Goal: Information Seeking & Learning: Learn about a topic

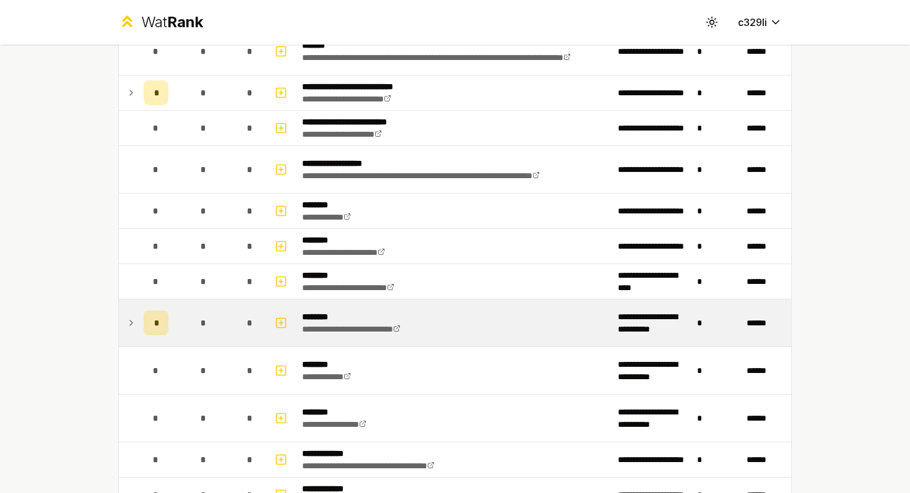
scroll to position [1274, 0]
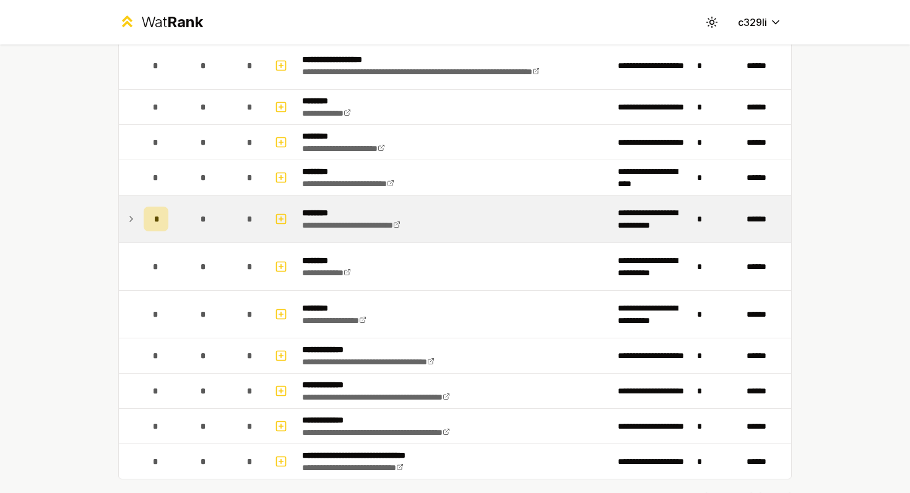
scroll to position [1379, 0]
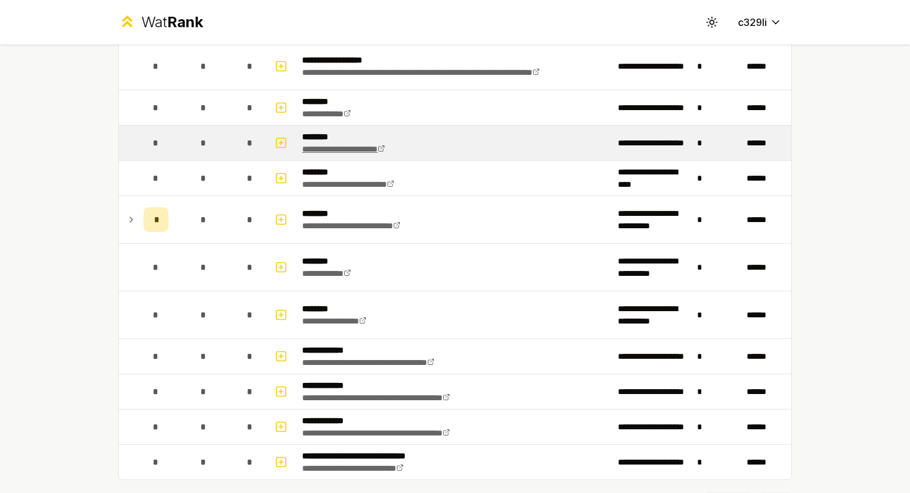
click at [385, 150] on icon at bounding box center [380, 148] width 7 height 7
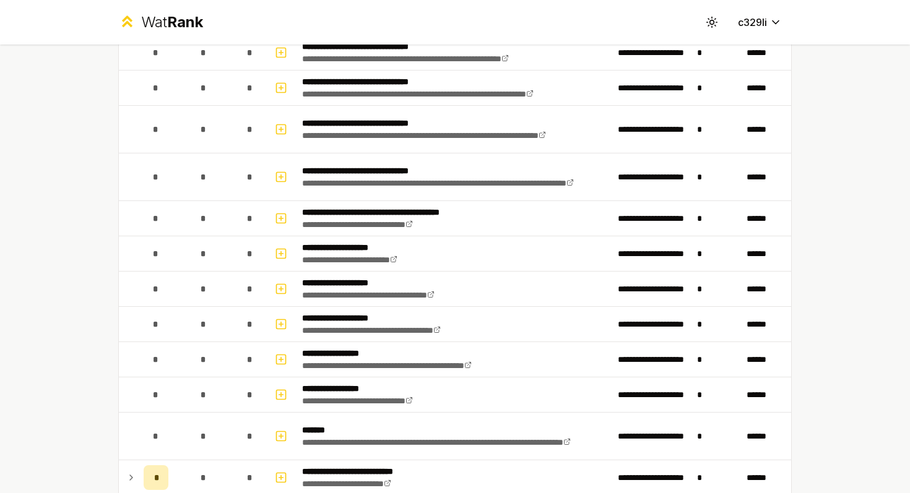
scroll to position [889, 0]
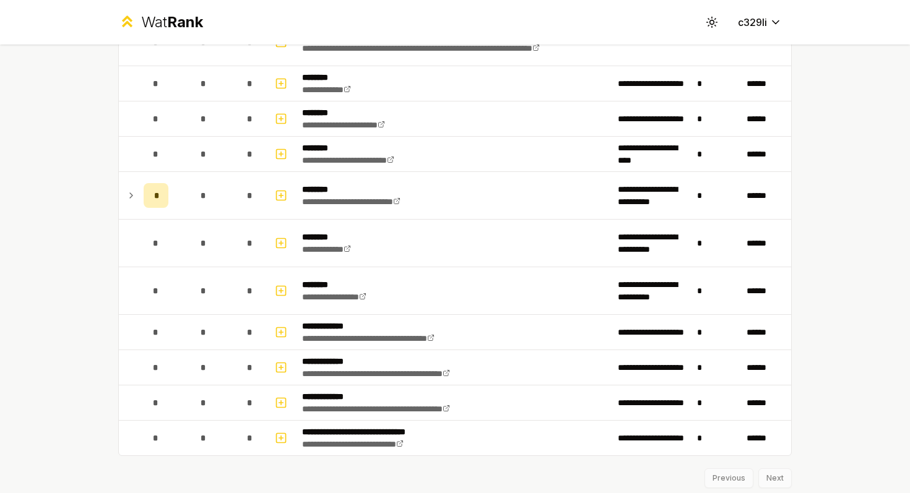
scroll to position [1443, 0]
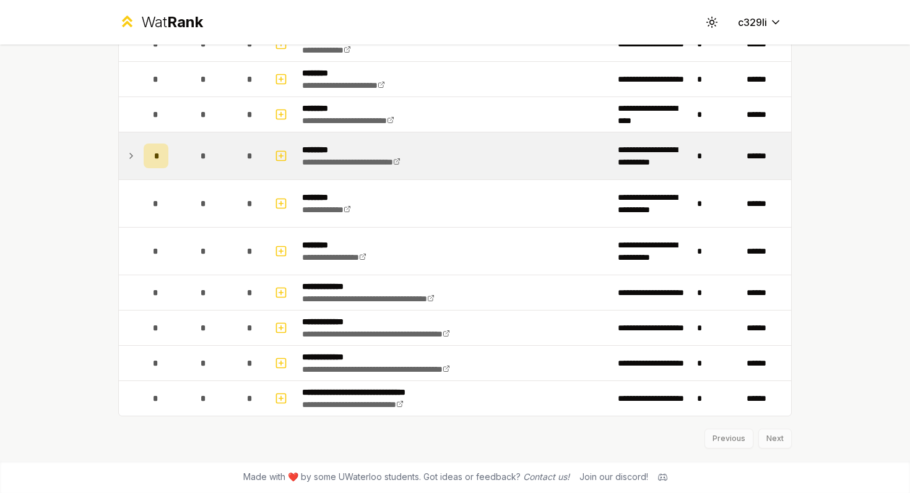
click at [129, 152] on icon at bounding box center [131, 156] width 10 height 15
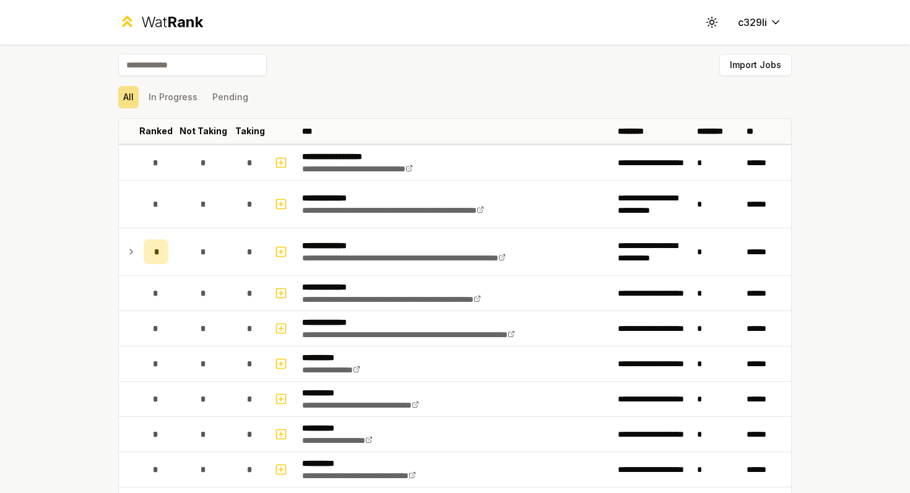
scroll to position [0, 0]
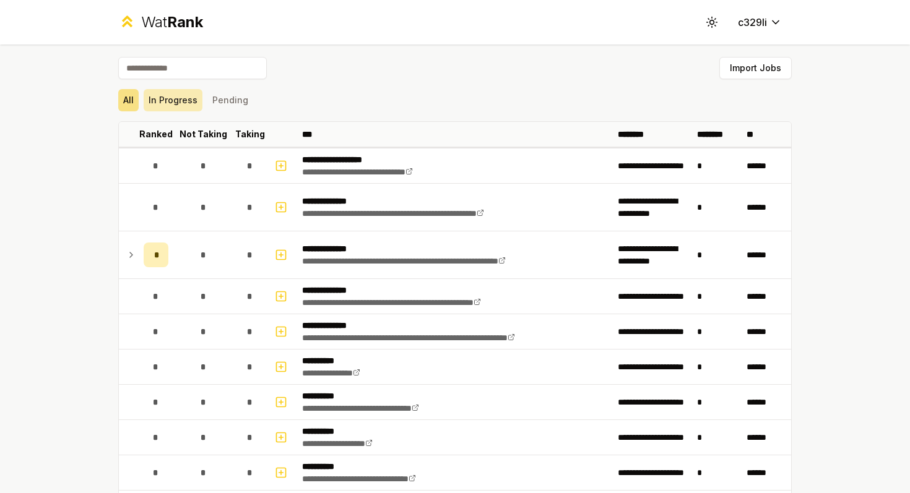
click at [172, 108] on button "In Progress" at bounding box center [173, 100] width 59 height 22
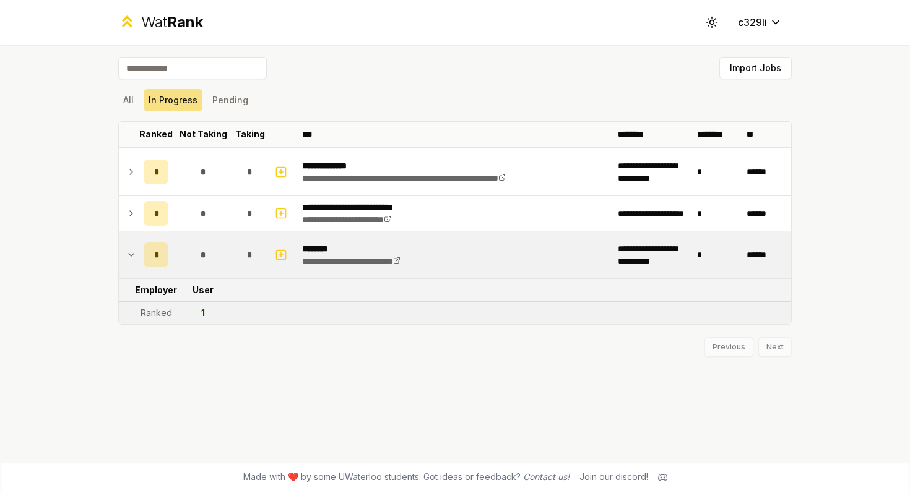
click at [136, 255] on icon at bounding box center [131, 255] width 10 height 15
click at [136, 249] on icon at bounding box center [131, 255] width 10 height 15
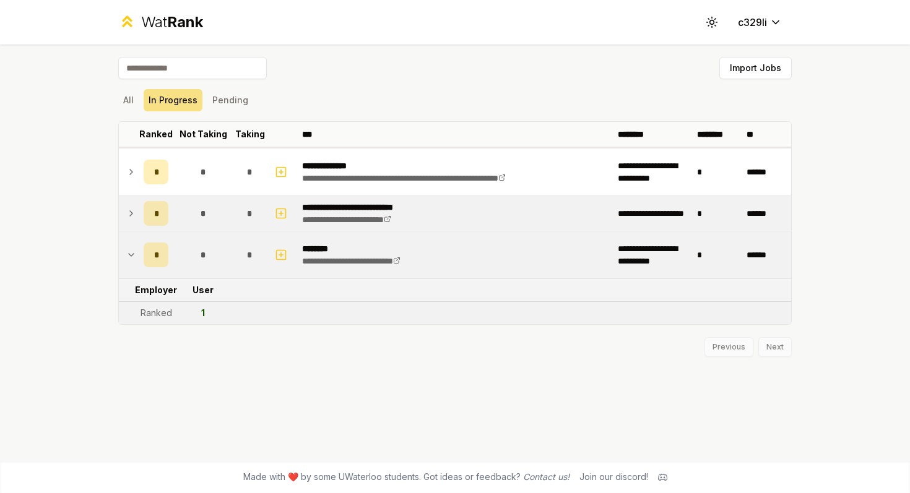
click at [128, 210] on icon at bounding box center [131, 213] width 10 height 15
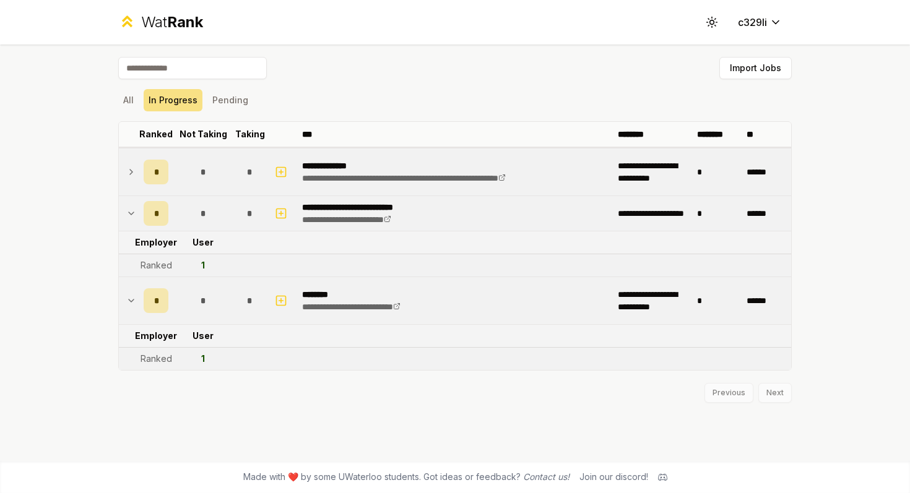
click at [131, 182] on td at bounding box center [129, 172] width 20 height 47
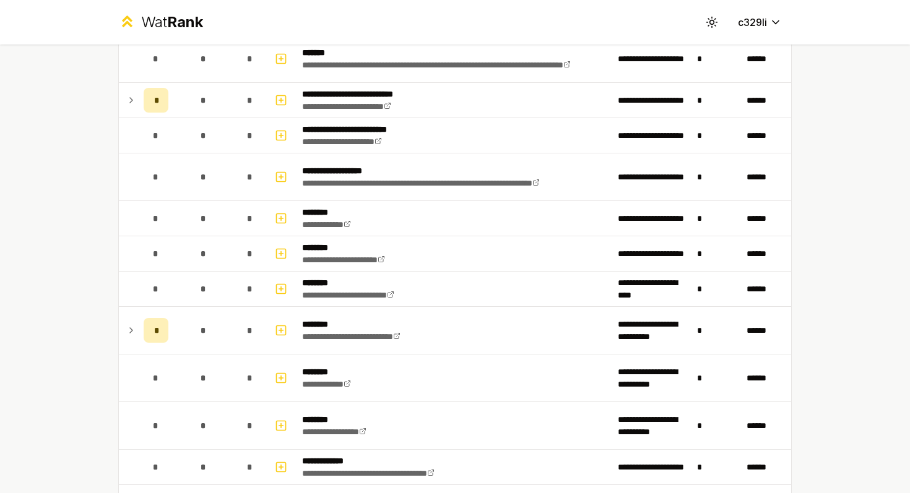
scroll to position [1443, 0]
